Goal: Information Seeking & Learning: Learn about a topic

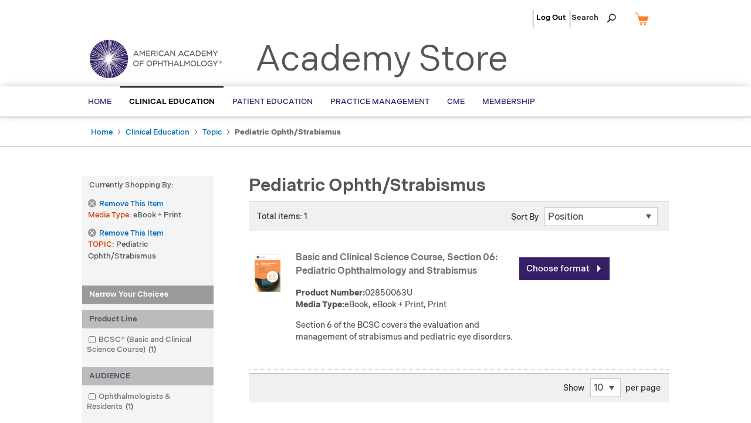
scroll to position [360, 0]
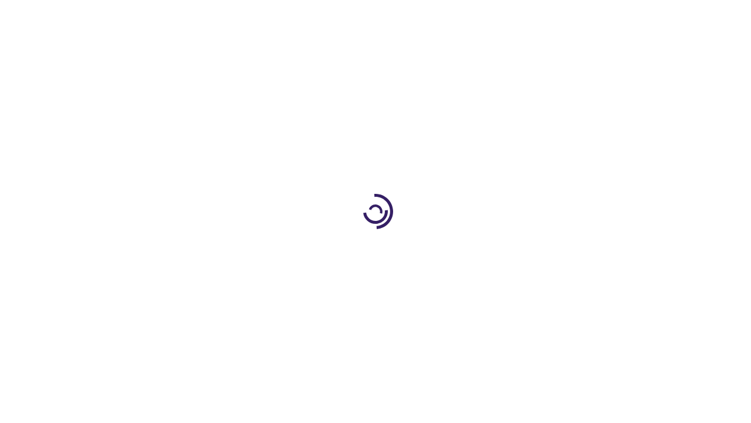
scroll to position [154, 0]
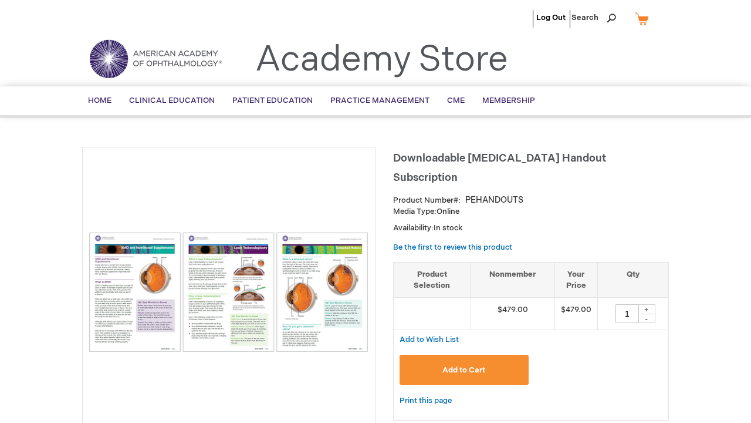
scroll to position [854, 0]
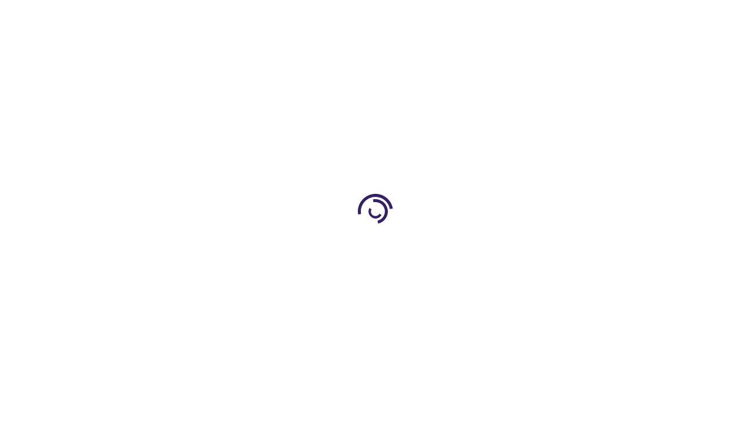
scroll to position [417, 0]
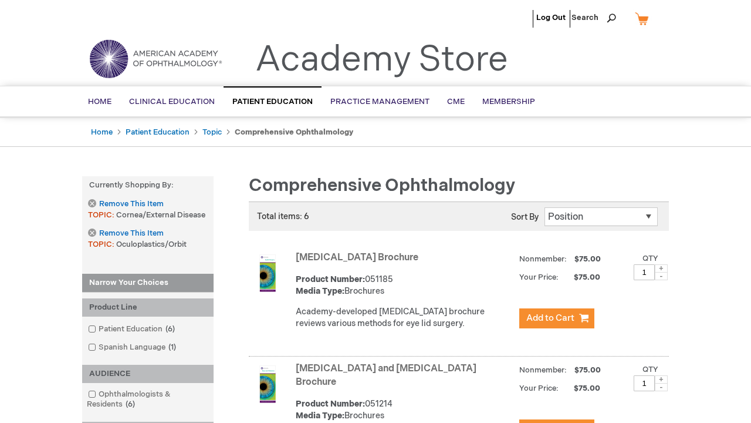
scroll to position [2055, 0]
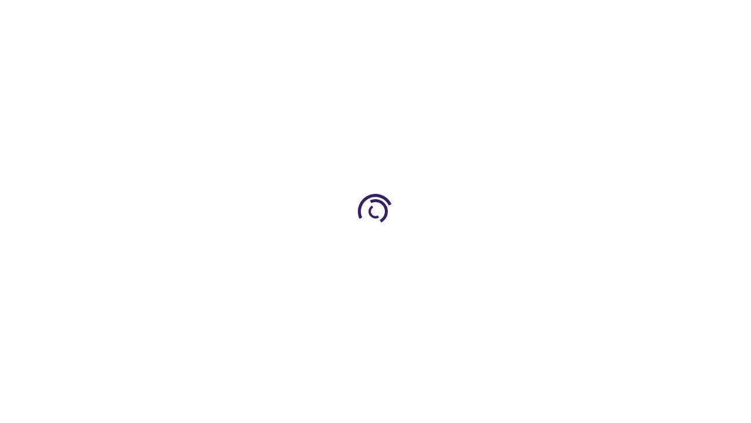
scroll to position [1706, 0]
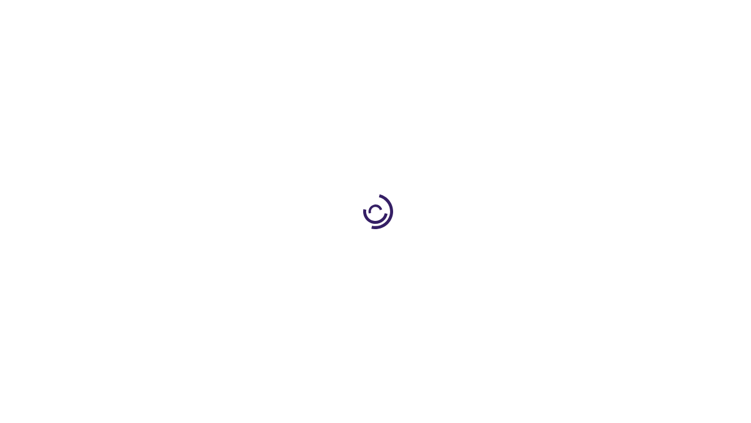
scroll to position [342, 0]
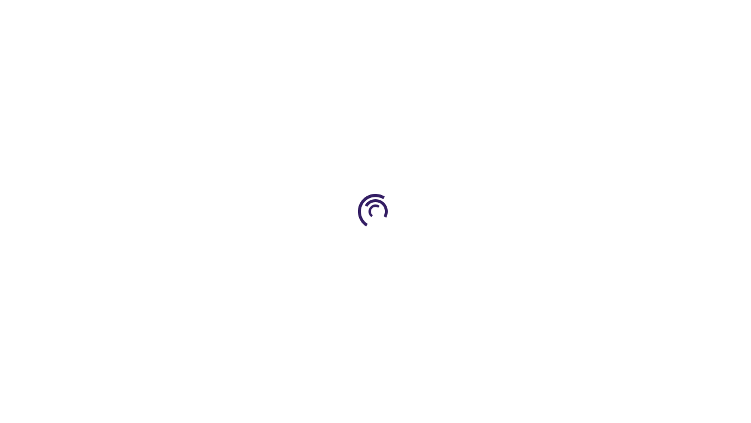
scroll to position [491, 0]
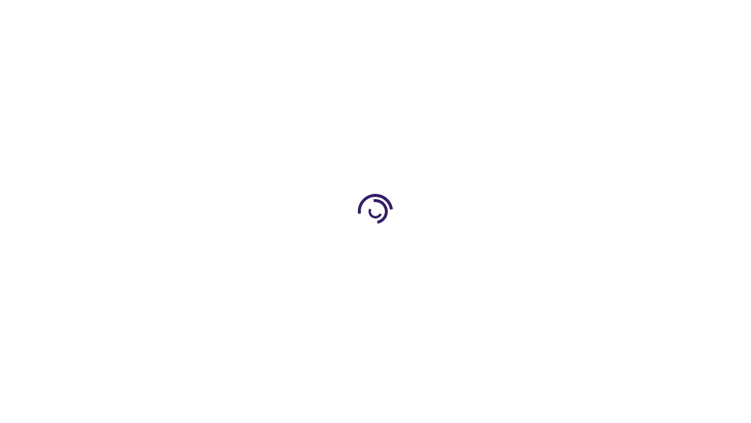
scroll to position [940, 0]
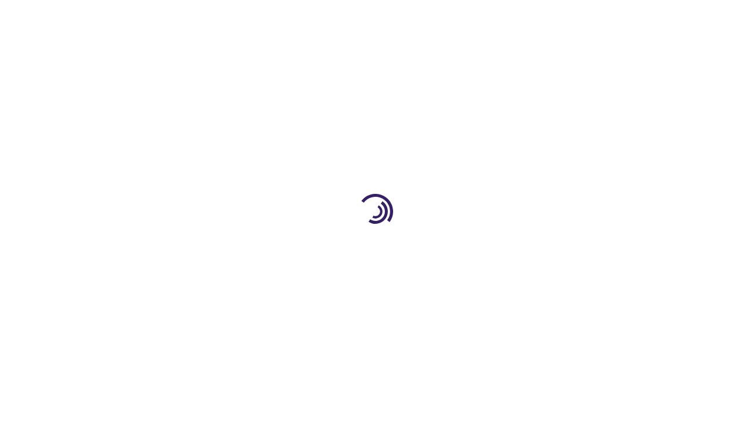
scroll to position [302, 0]
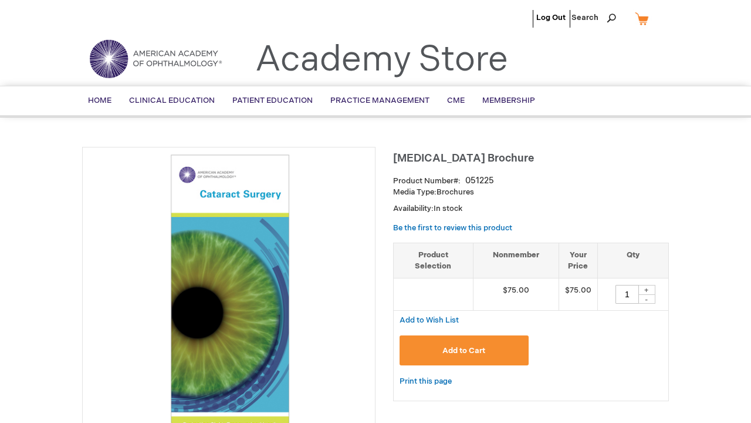
scroll to position [2353, 0]
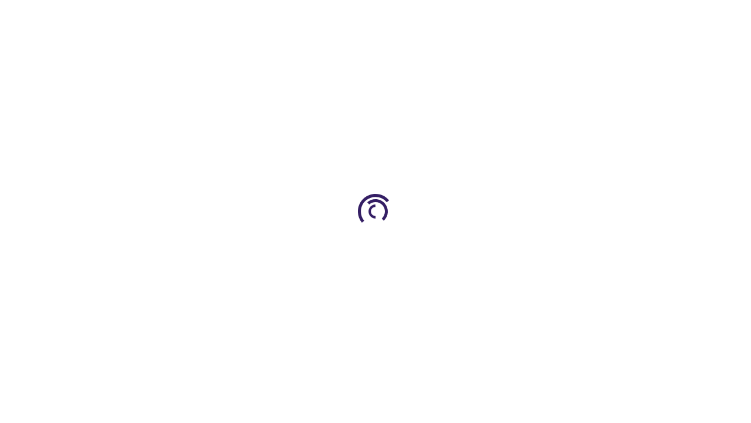
scroll to position [1032, 0]
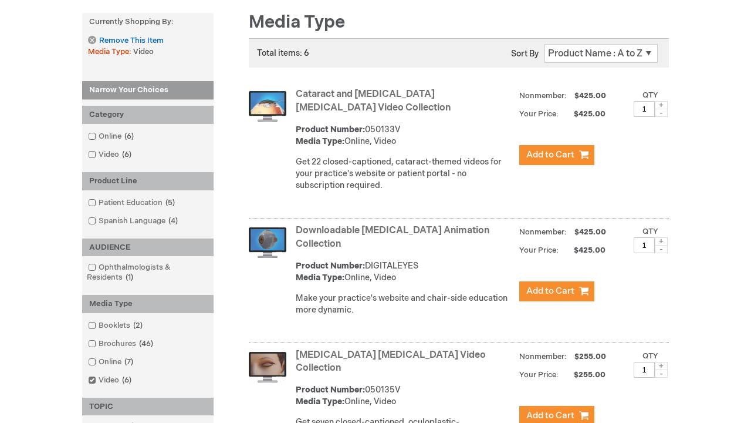
scroll to position [2258, 0]
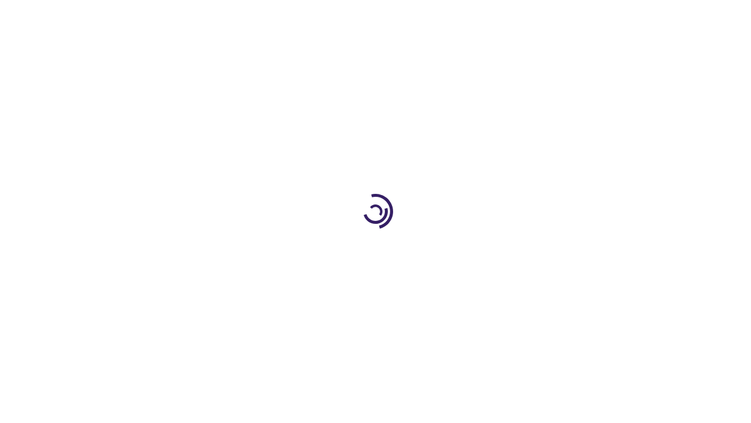
scroll to position [768, 0]
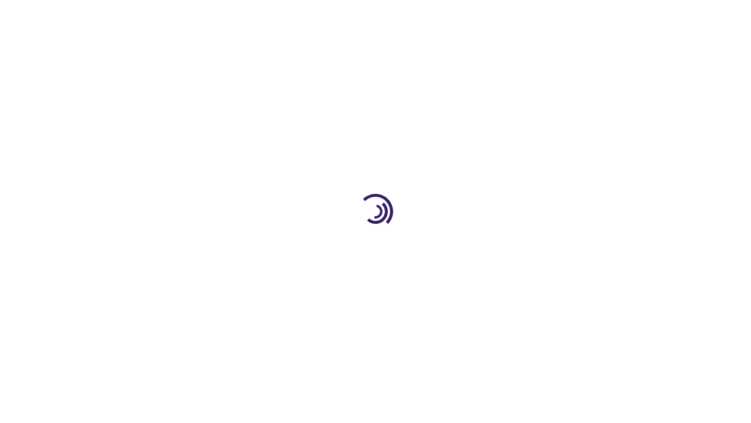
scroll to position [969, 0]
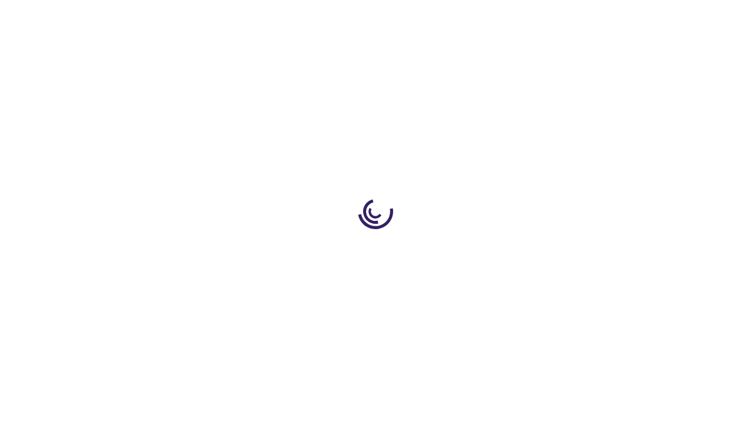
scroll to position [1061, 0]
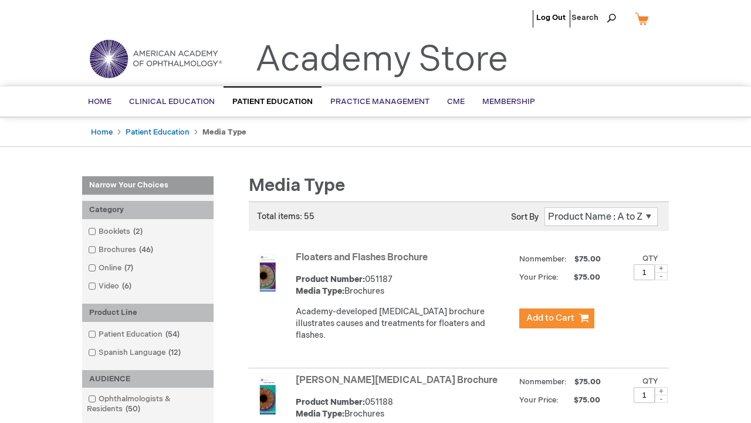
scroll to position [1160, 0]
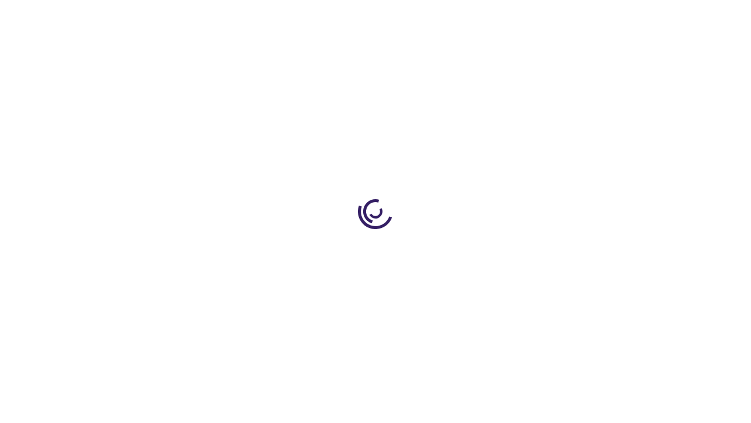
scroll to position [1560, 0]
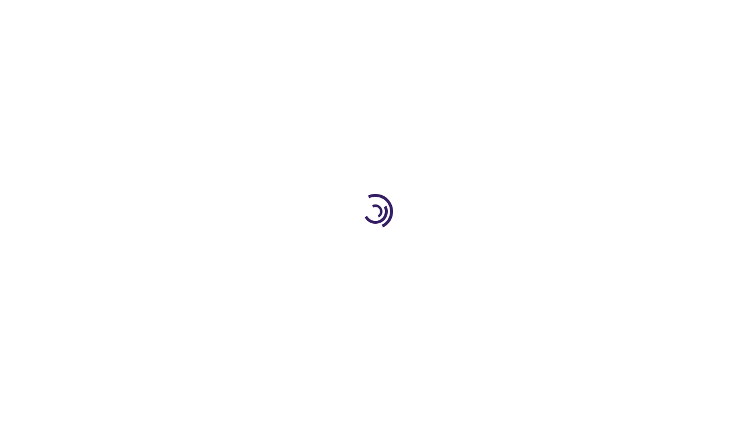
scroll to position [289, 0]
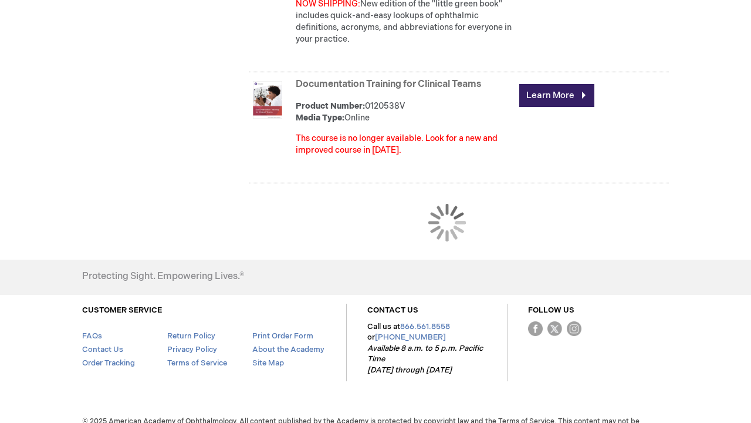
scroll to position [1124, 0]
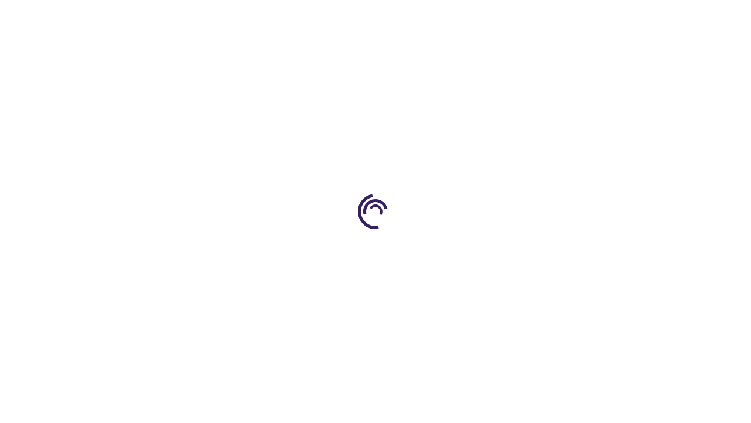
scroll to position [1527, 0]
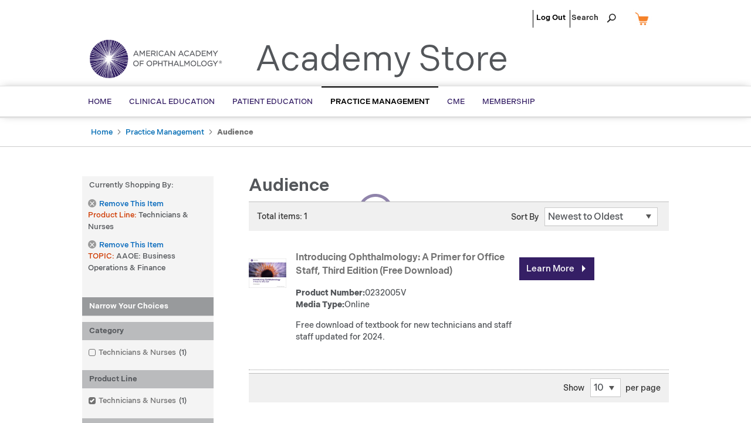
scroll to position [302, 0]
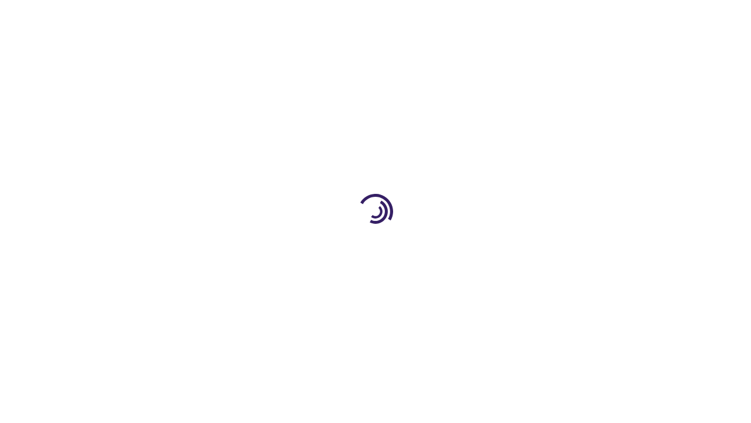
scroll to position [1562, 0]
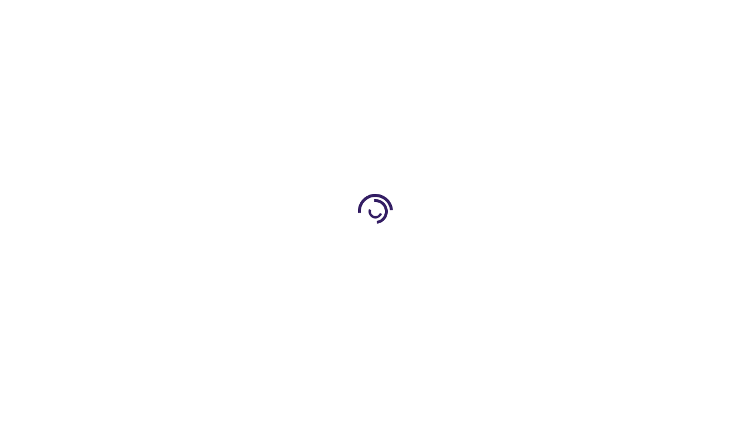
scroll to position [425, 0]
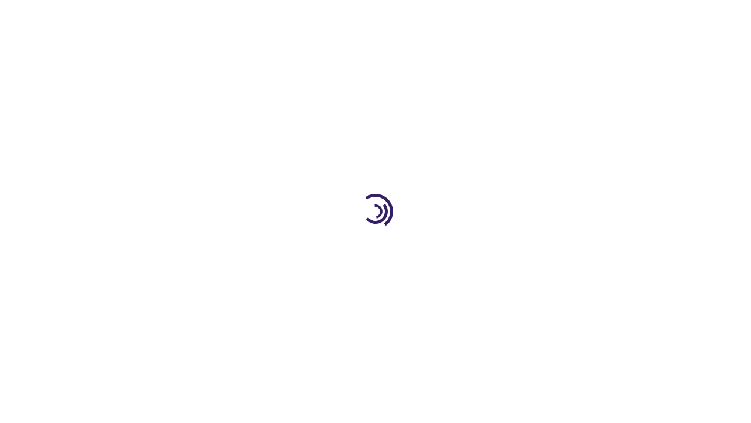
scroll to position [1585, 0]
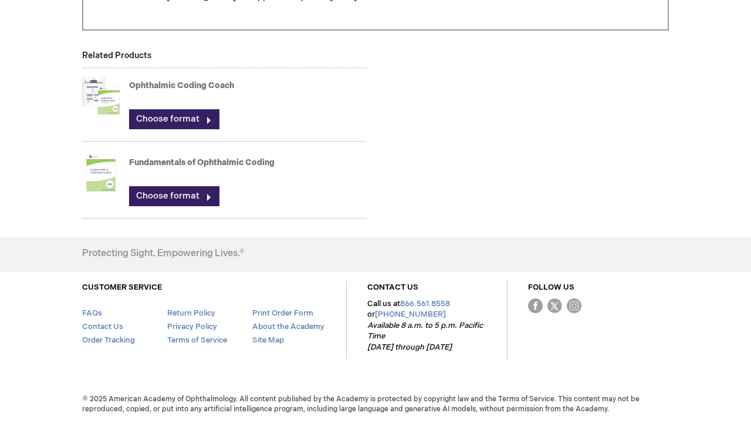
scroll to position [2951, 0]
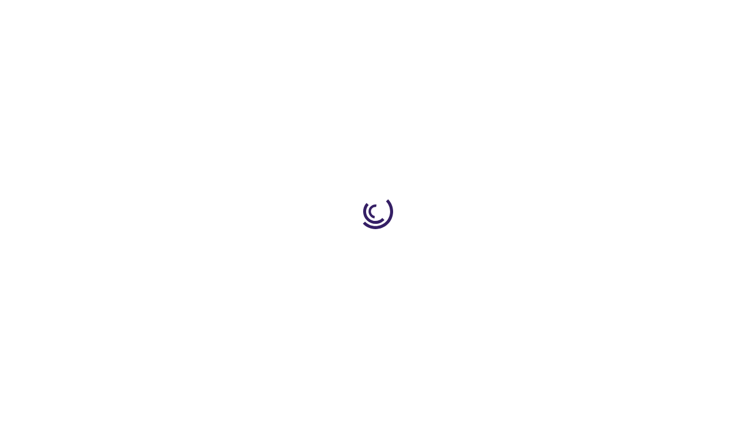
scroll to position [1105, 0]
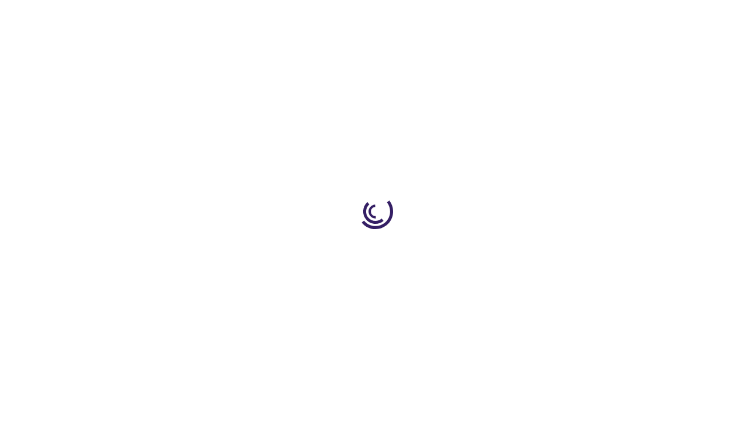
scroll to position [1819, 0]
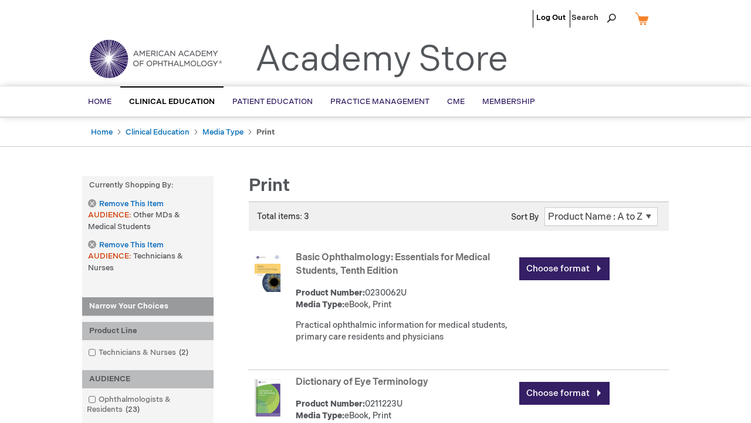
scroll to position [1614, 0]
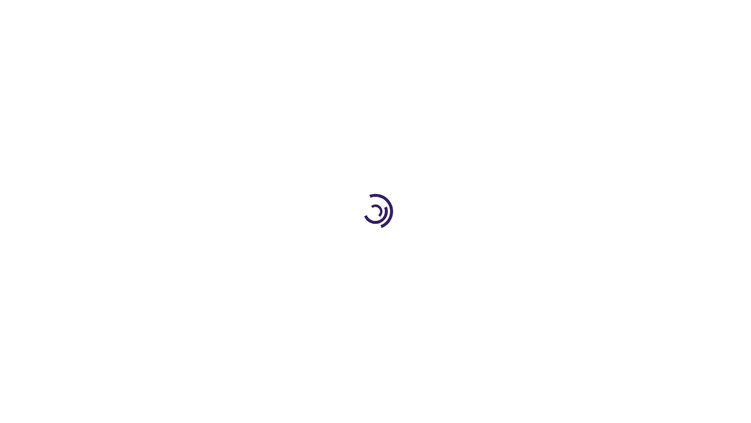
scroll to position [434, 0]
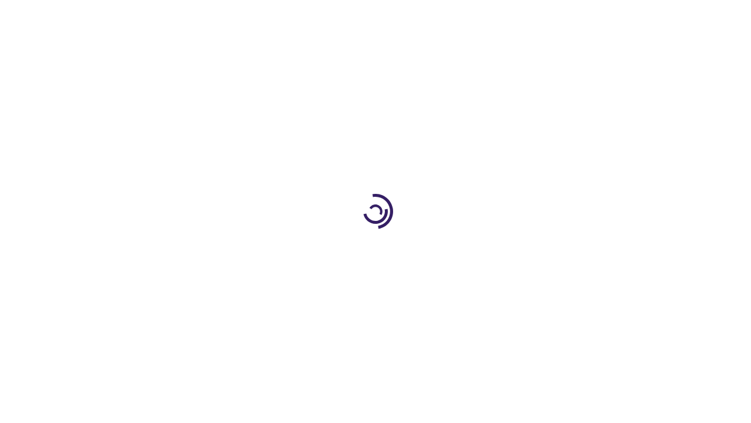
scroll to position [154, 0]
